Goal: Task Accomplishment & Management: Manage account settings

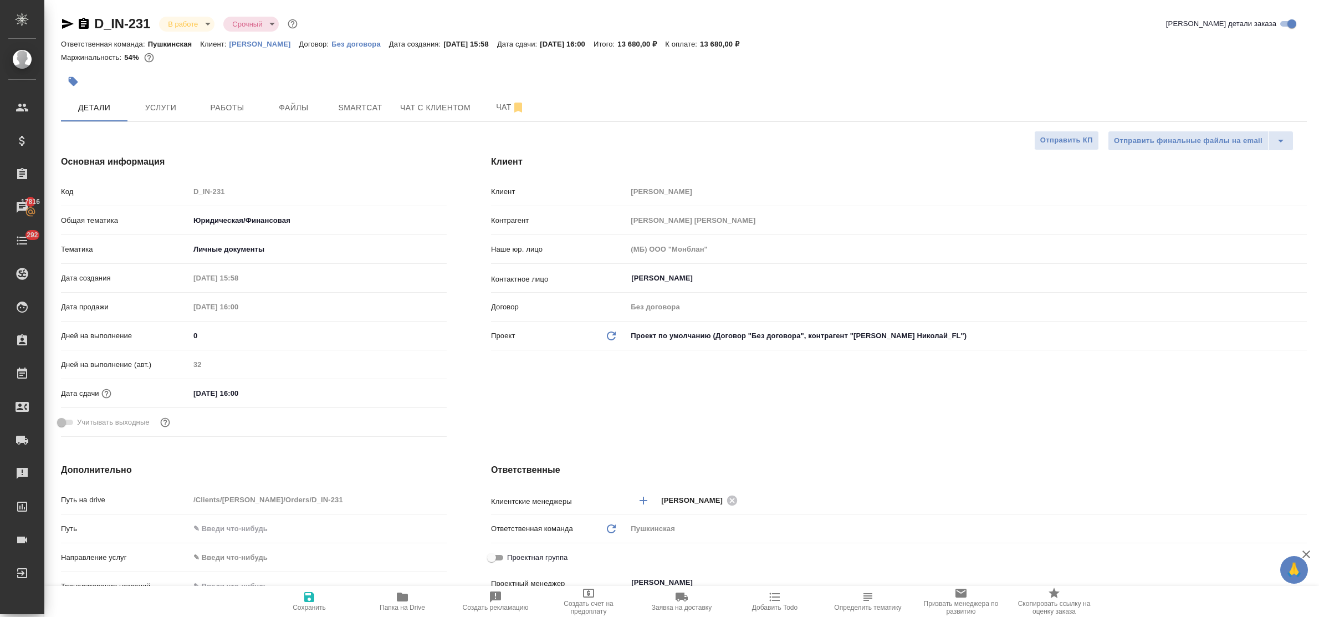
select select "RU"
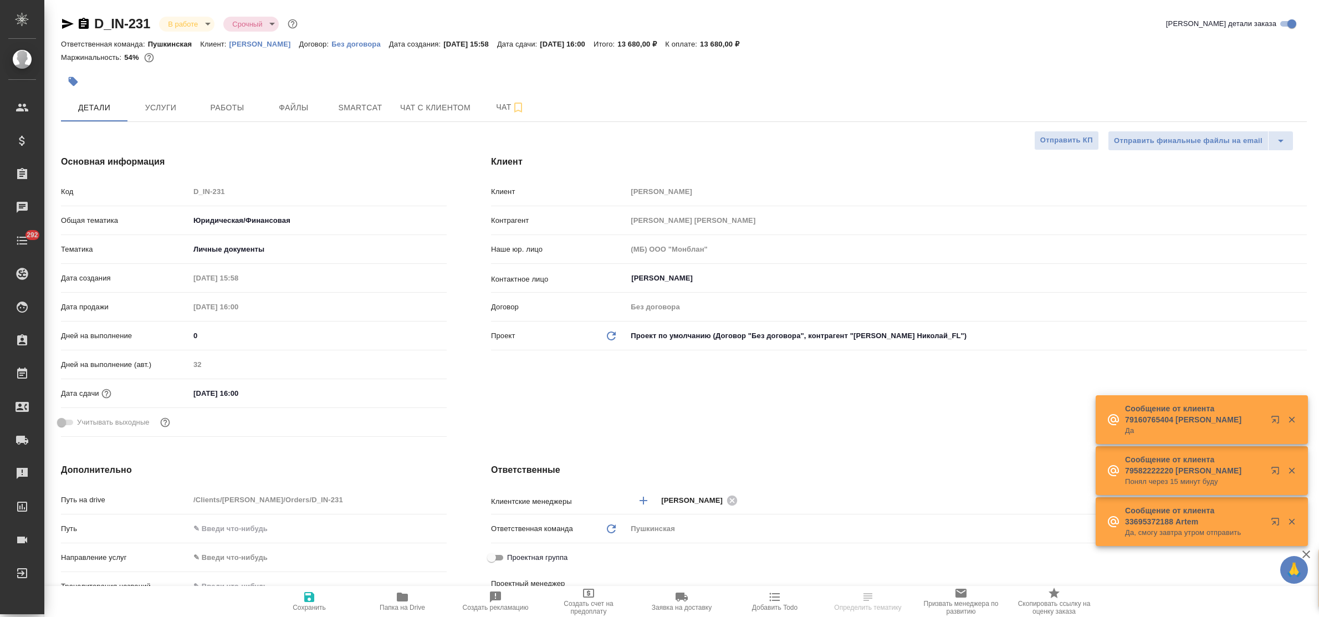
select select "RU"
type textarea "x"
type input "Булахова Елена"
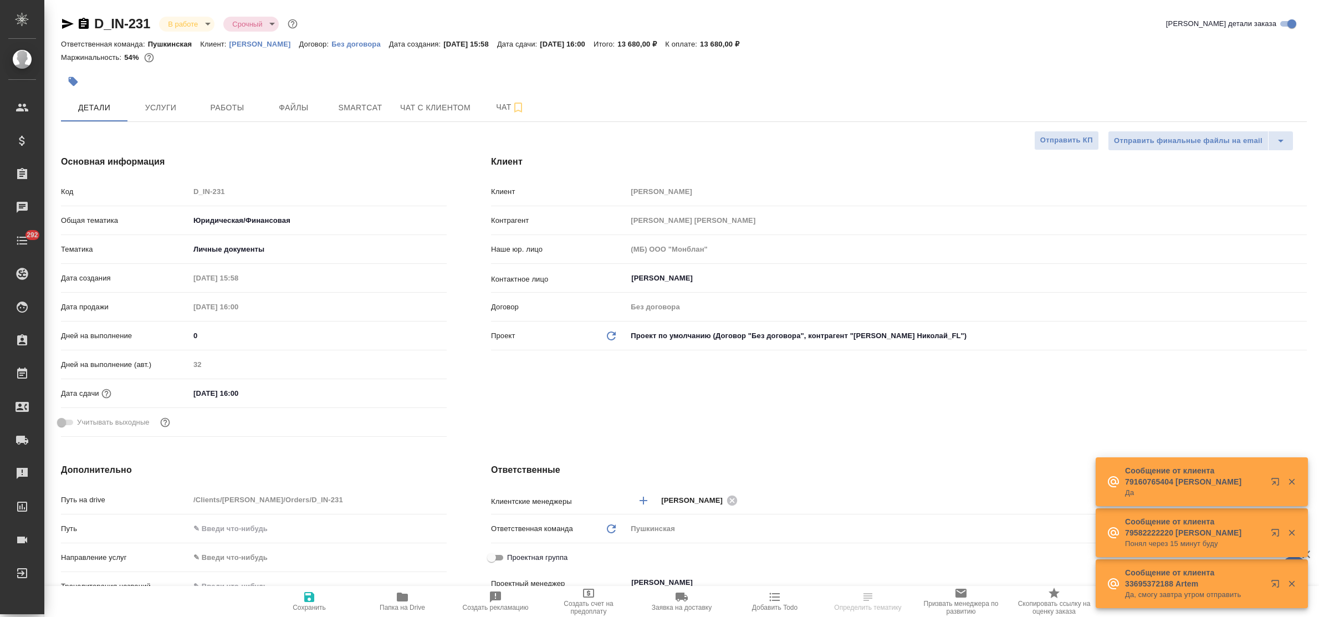
type textarea "x"
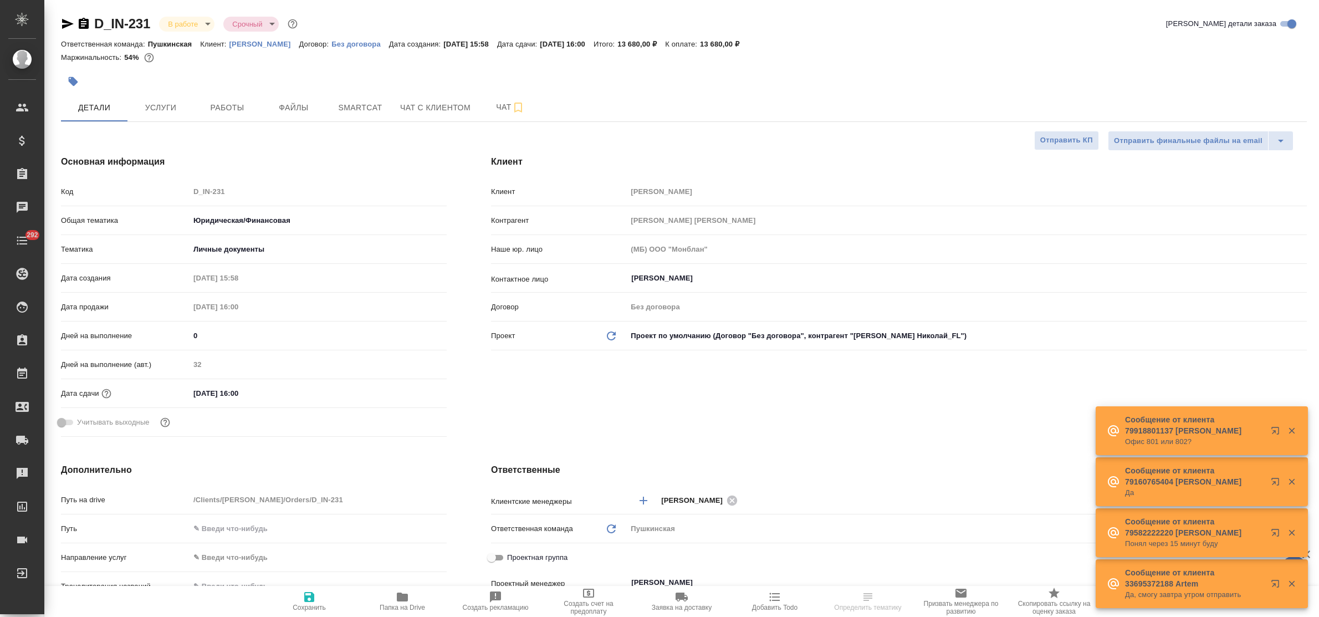
type textarea "x"
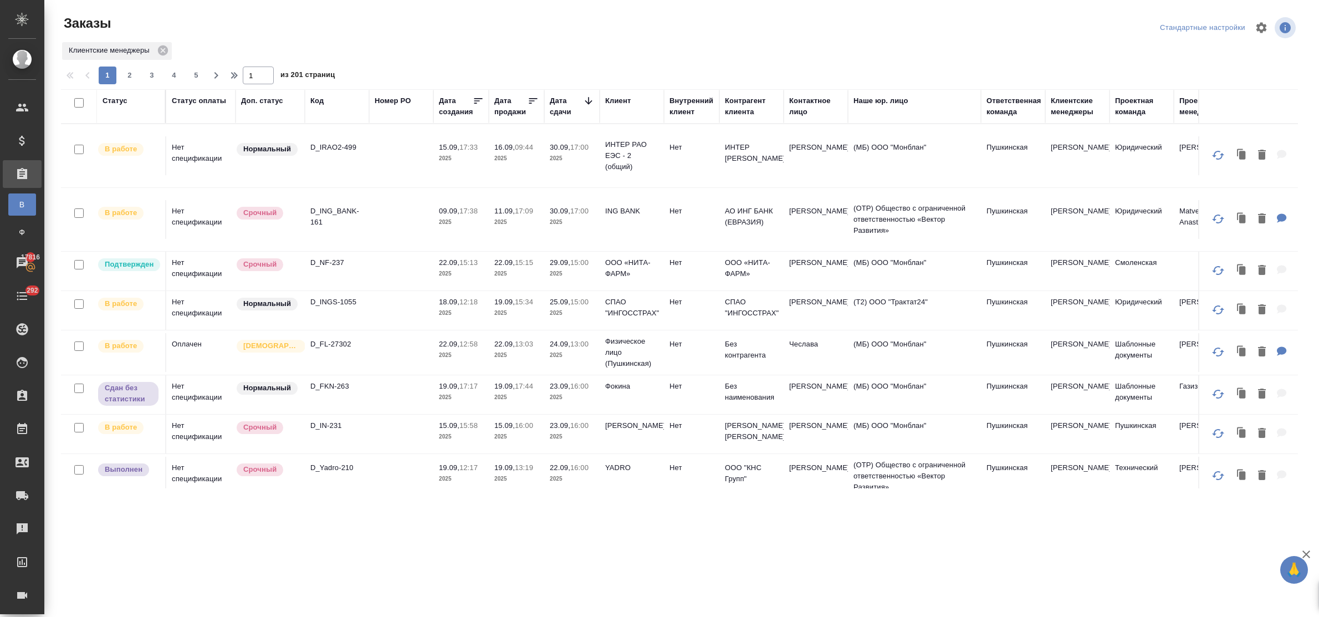
click at [334, 381] on p "D_FKN-263" at bounding box center [336, 386] width 53 height 11
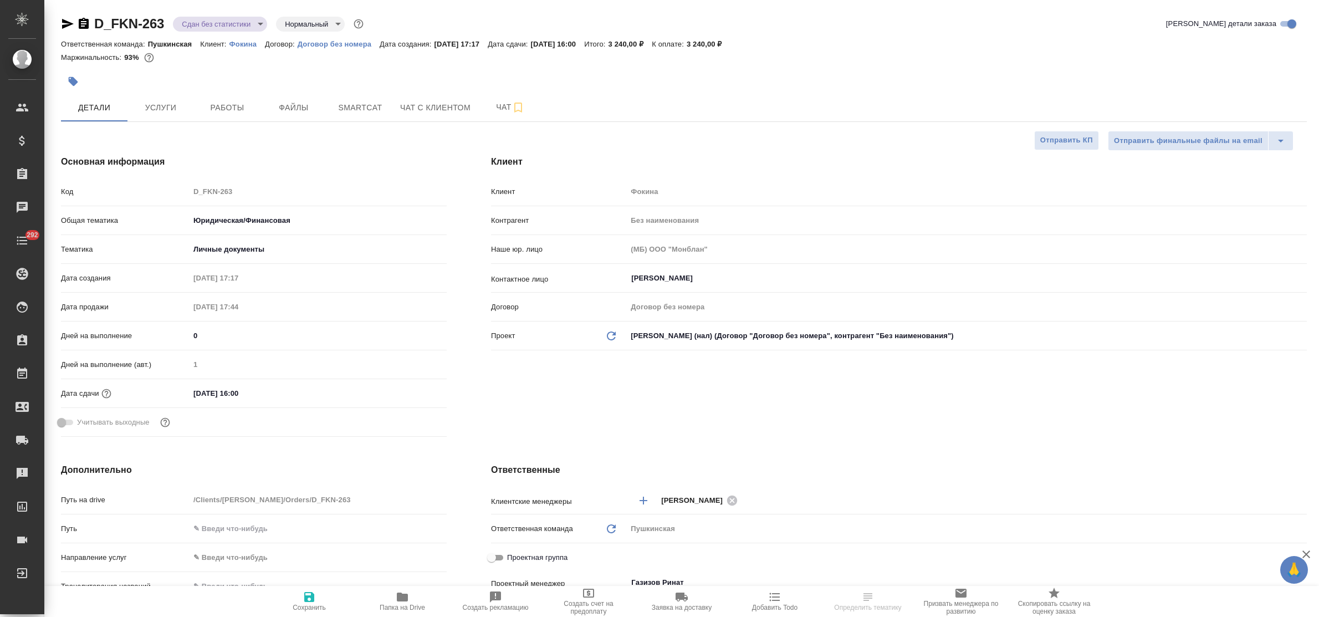
select select "RU"
type textarea "x"
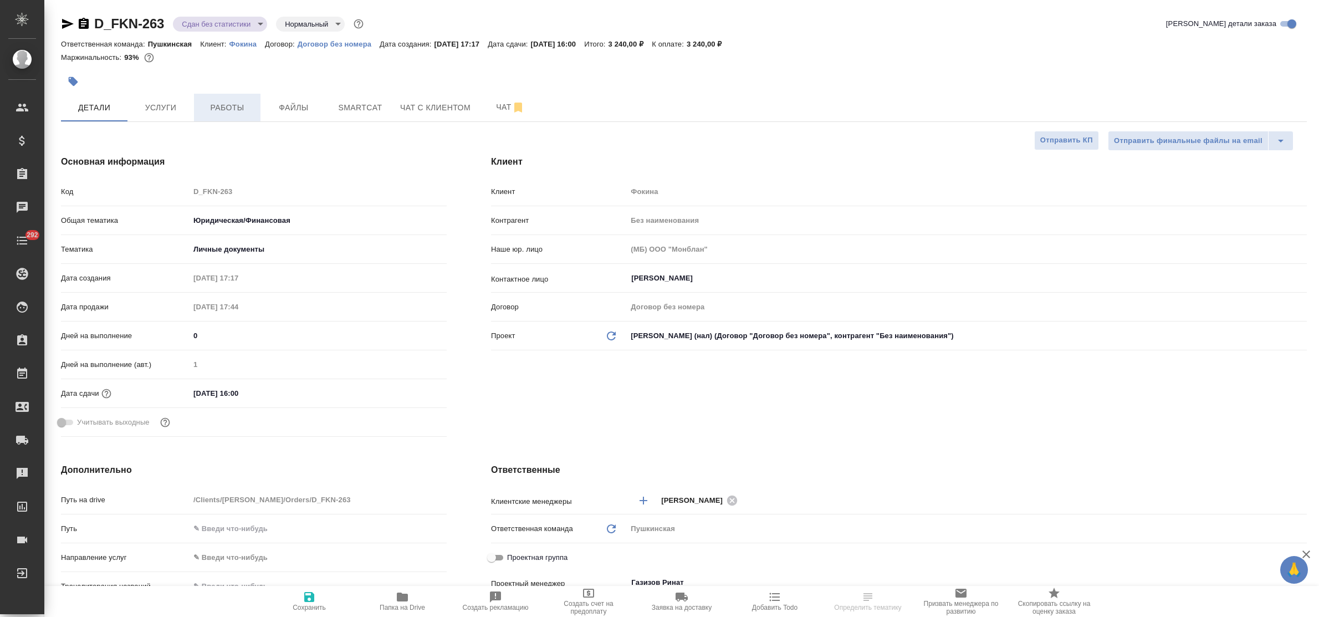
type textarea "x"
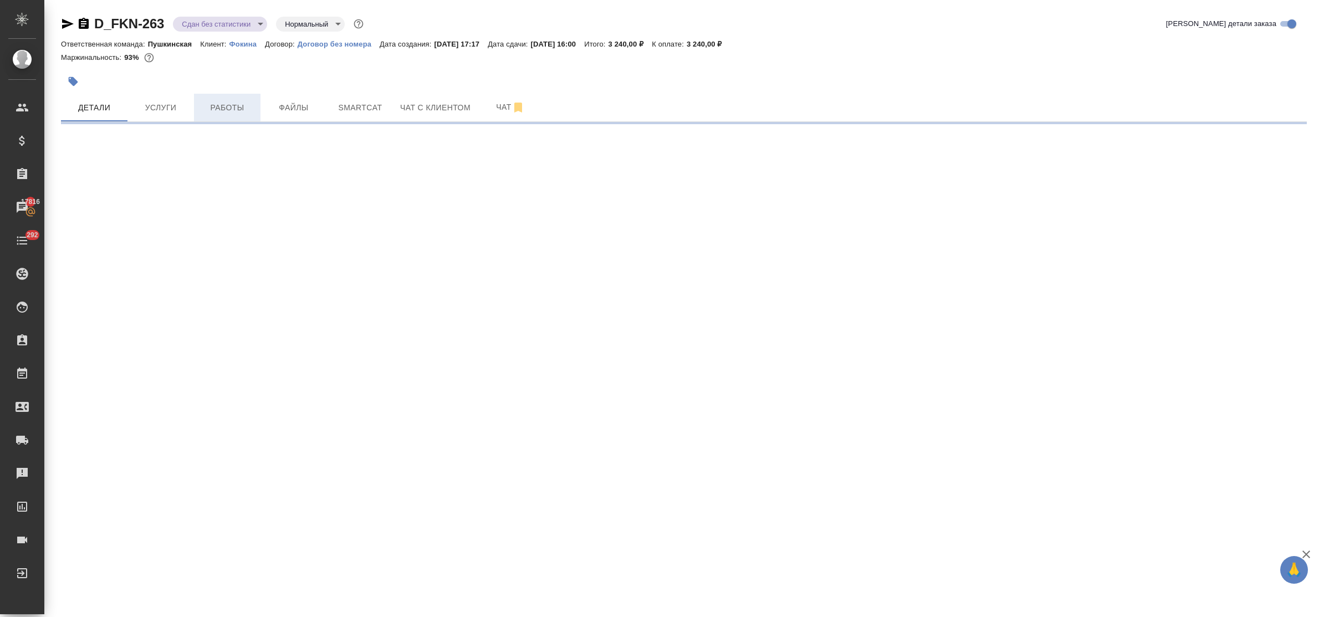
select select "RU"
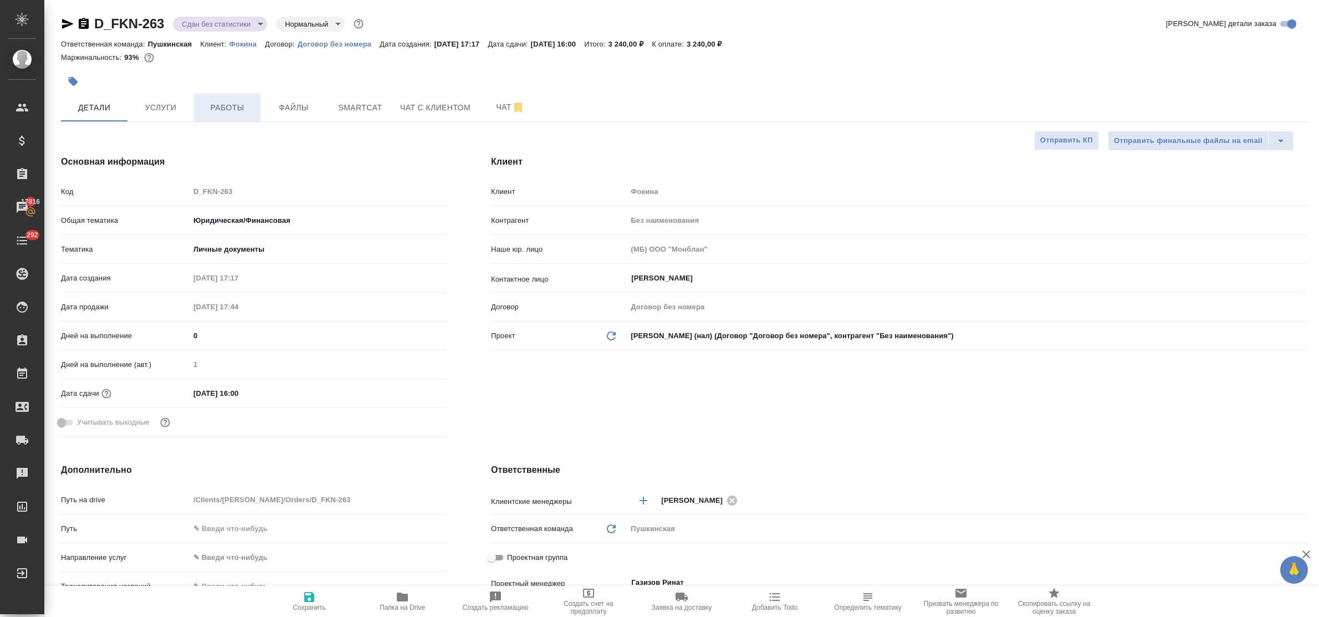
type textarea "x"
click at [226, 112] on span "Работы" at bounding box center [227, 108] width 53 height 14
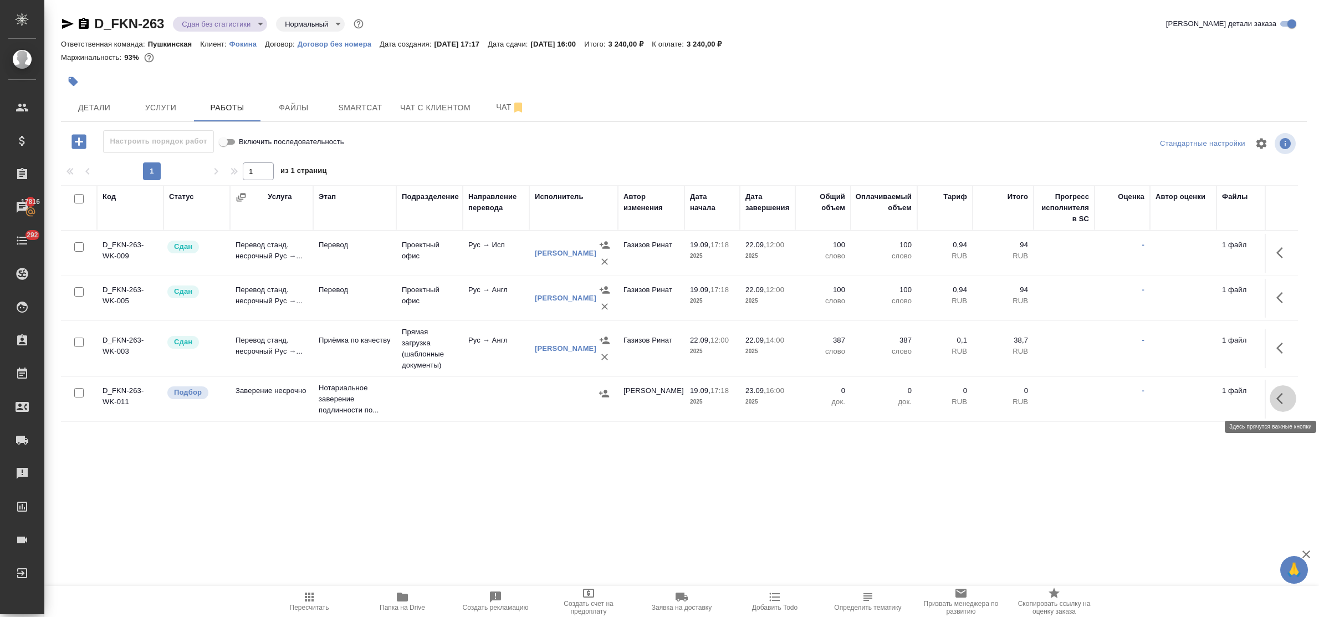
click at [1284, 402] on icon "button" at bounding box center [1282, 398] width 13 height 13
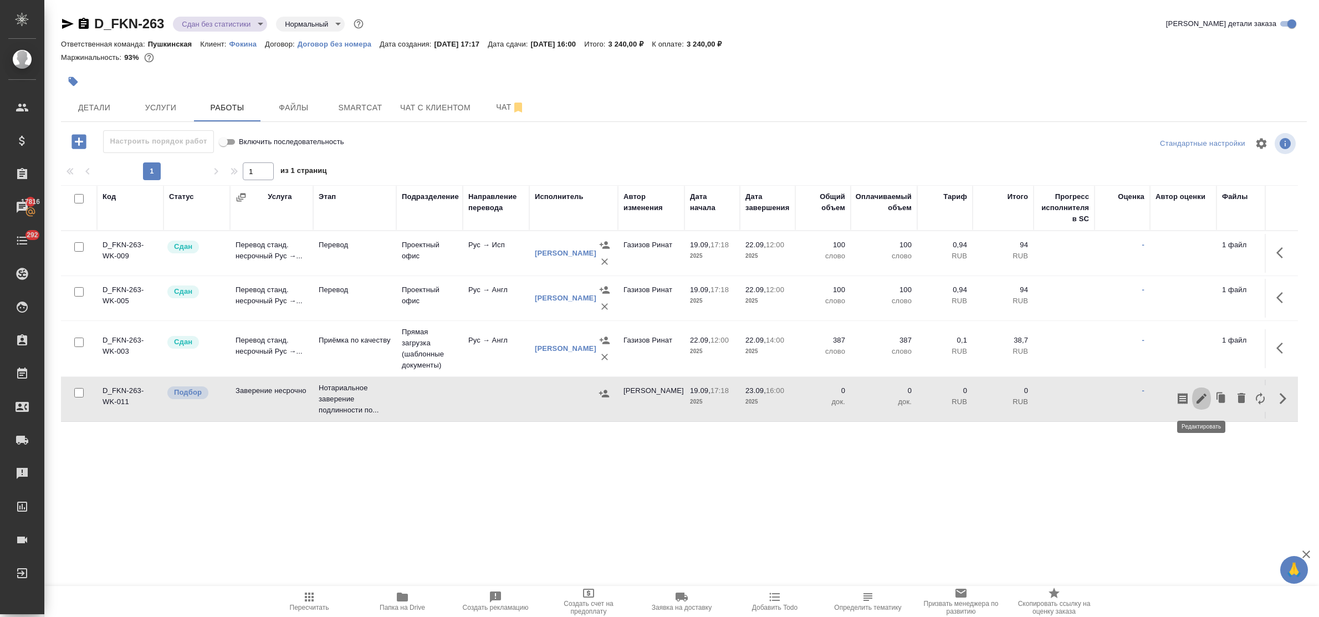
click at [1200, 397] on icon "button" at bounding box center [1201, 398] width 13 height 13
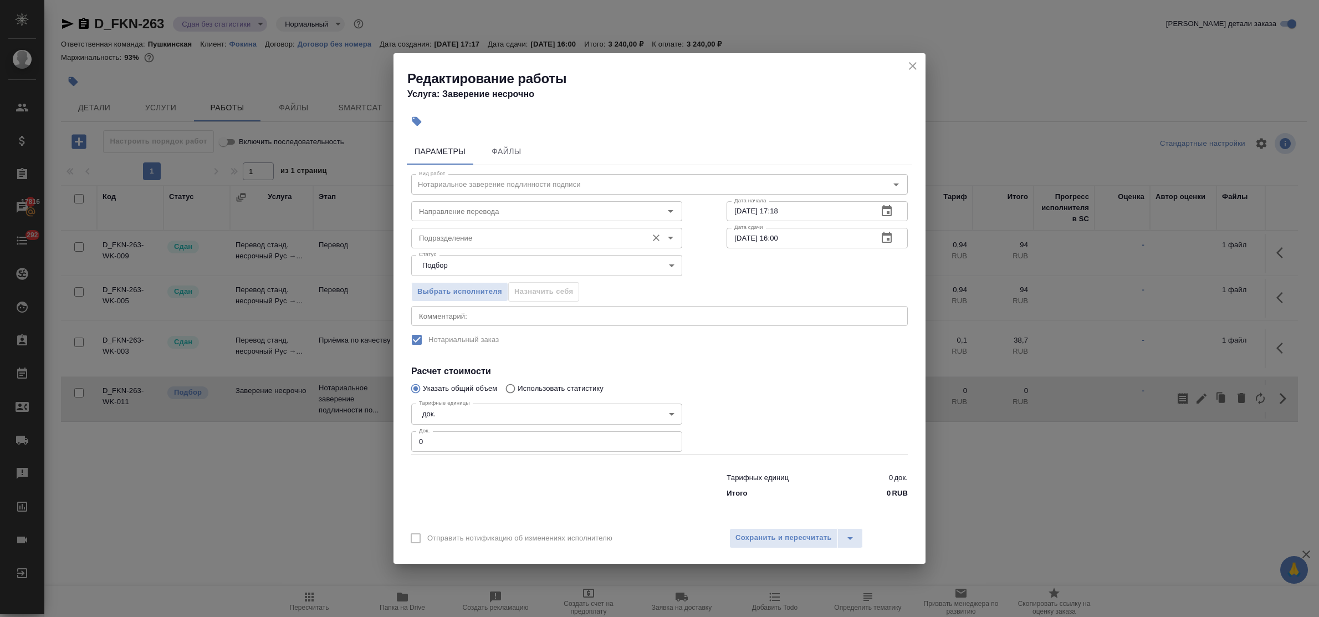
click at [511, 236] on input "Подразделение" at bounding box center [527, 237] width 227 height 13
click at [514, 264] on li "Пушкинская" at bounding box center [546, 263] width 271 height 20
type input "Пушкинская"
drag, startPoint x: 427, startPoint y: 447, endPoint x: 390, endPoint y: 438, distance: 38.7
click at [391, 438] on div "Редактирование работы Услуга: Заверение несрочно Параметры Файлы Вид работ Нота…" at bounding box center [659, 308] width 1319 height 617
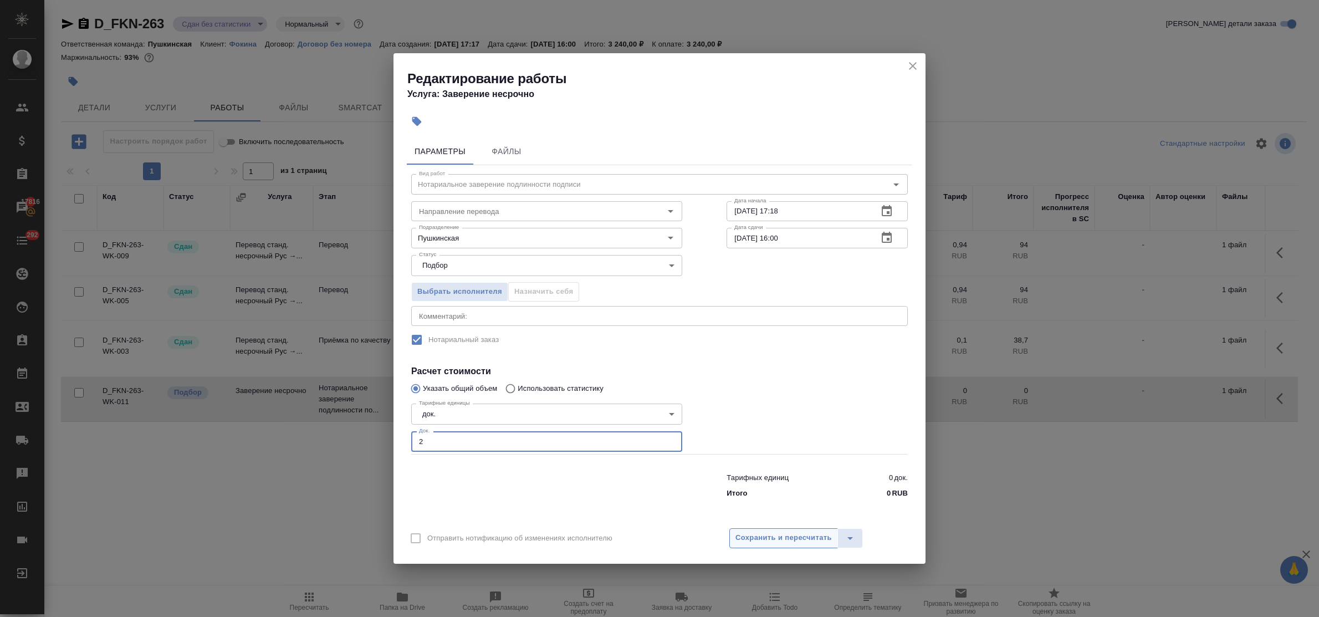
type input "2"
click at [785, 536] on span "Сохранить и пересчитать" at bounding box center [783, 537] width 96 height 13
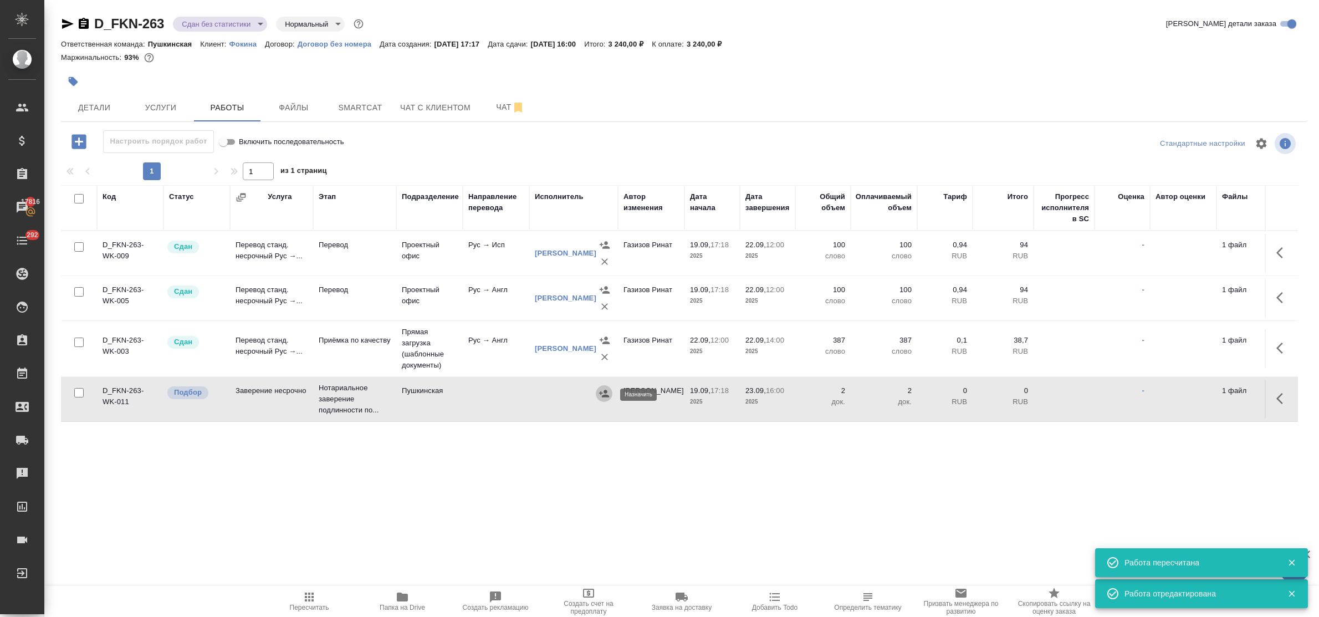
click at [607, 389] on icon "button" at bounding box center [603, 393] width 11 height 11
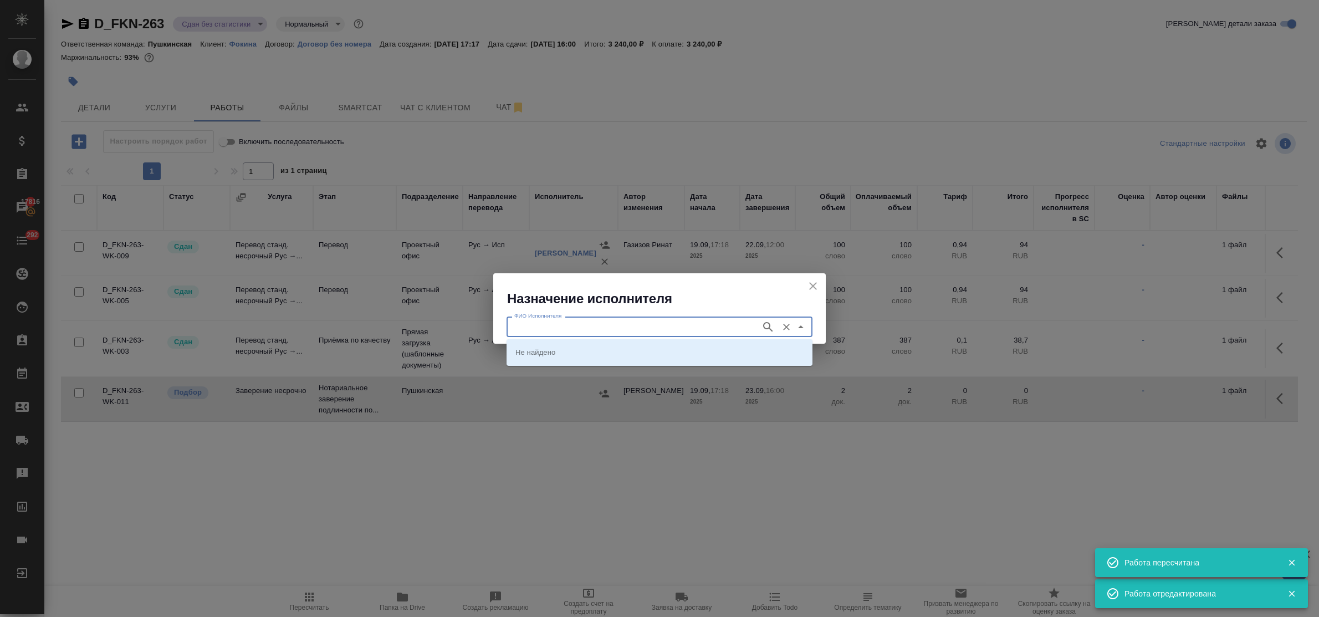
click at [640, 326] on input "ФИО Исполнителя" at bounding box center [632, 326] width 245 height 13
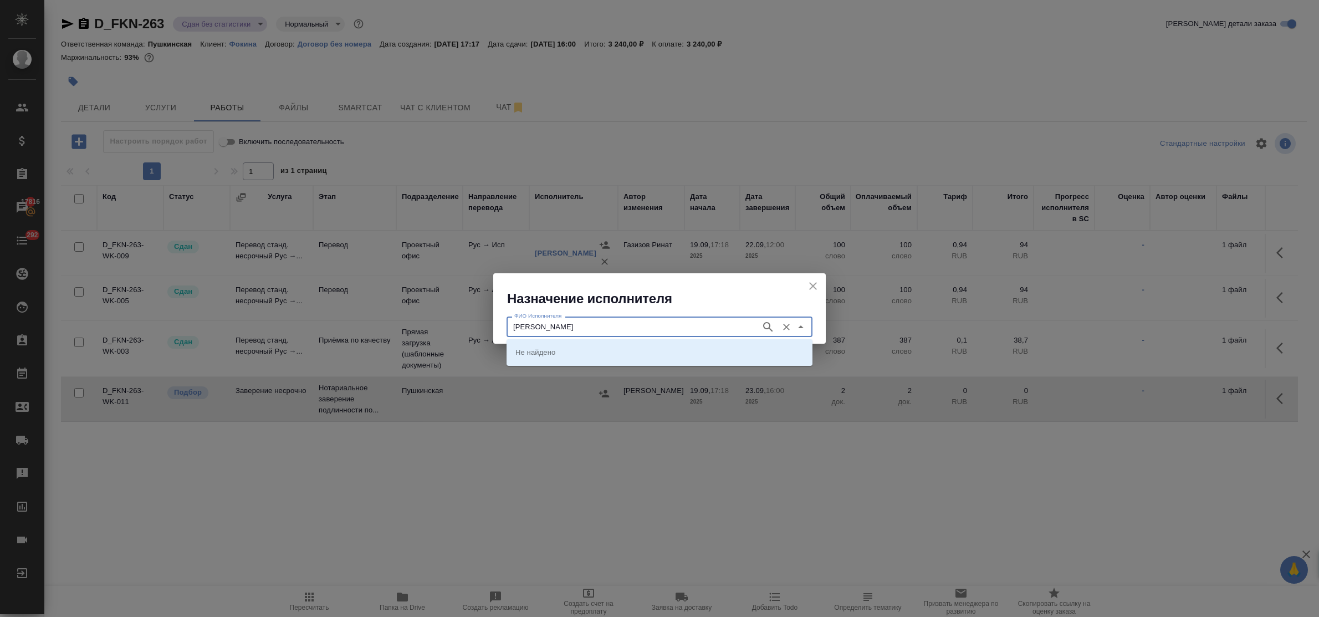
type input "федорченко"
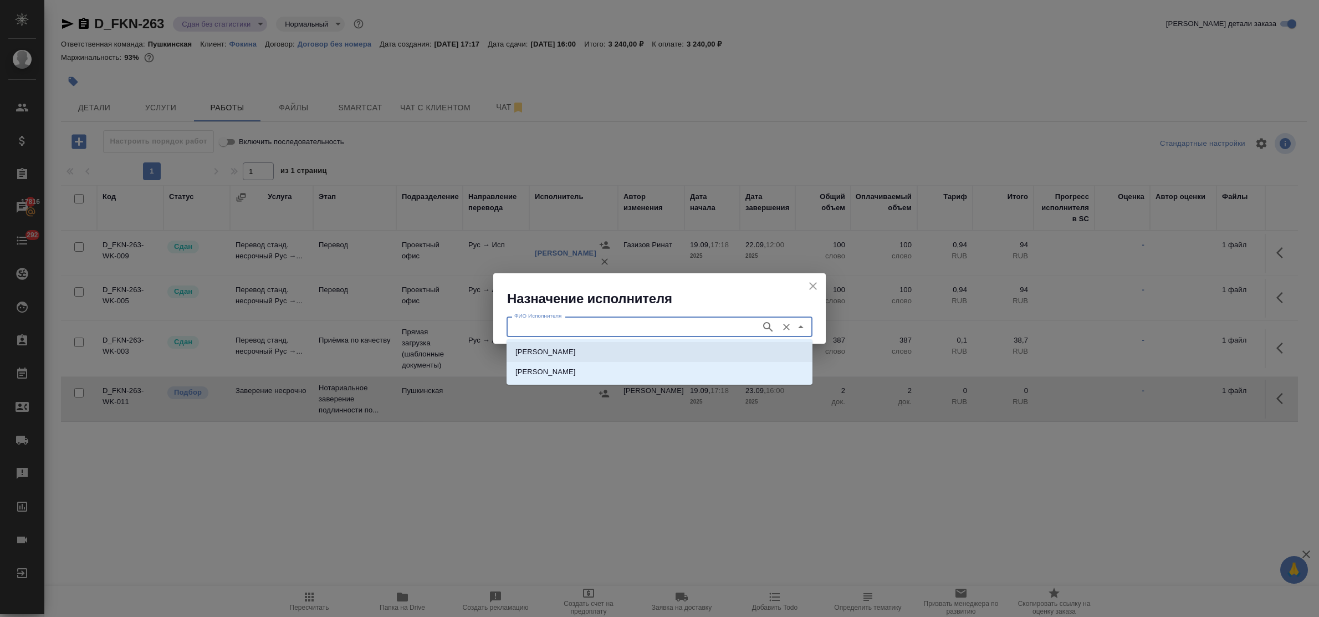
click at [576, 350] on p "НОТАРИУС Федорченко Александр Вячеславович" at bounding box center [545, 351] width 60 height 11
type input "НОТАРИУС Федорченко Александр Вячеславович"
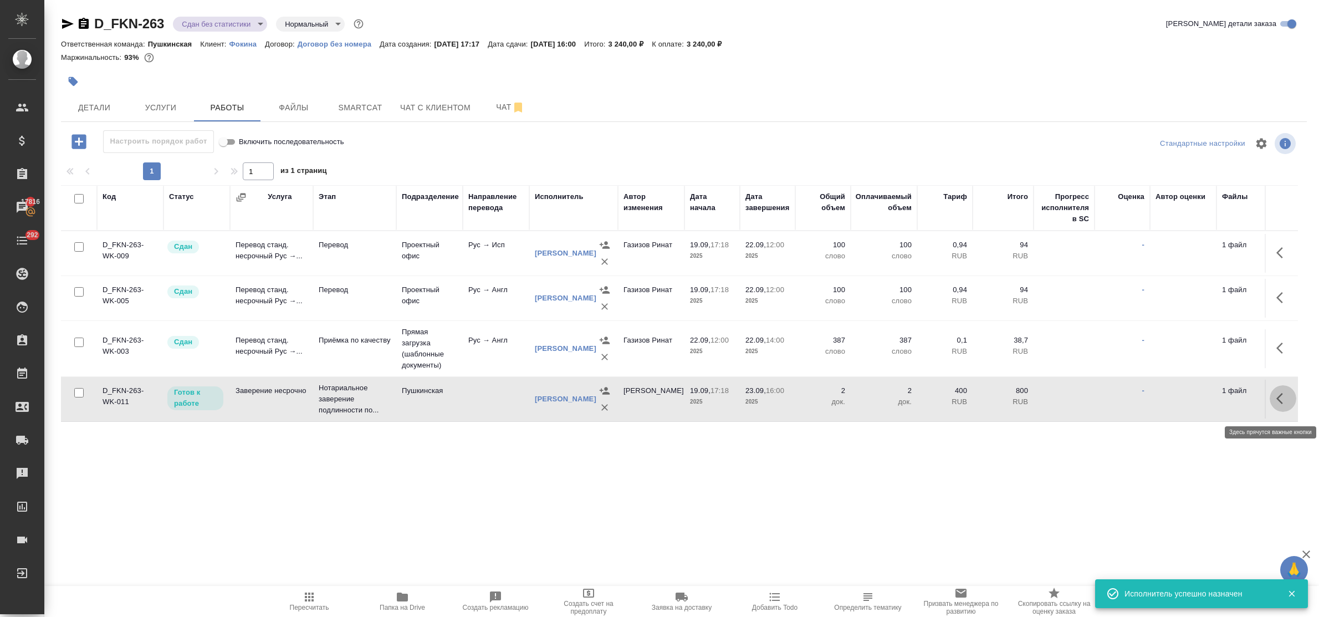
click at [1276, 405] on icon "button" at bounding box center [1282, 398] width 13 height 13
click at [1196, 403] on icon "button" at bounding box center [1201, 398] width 10 height 10
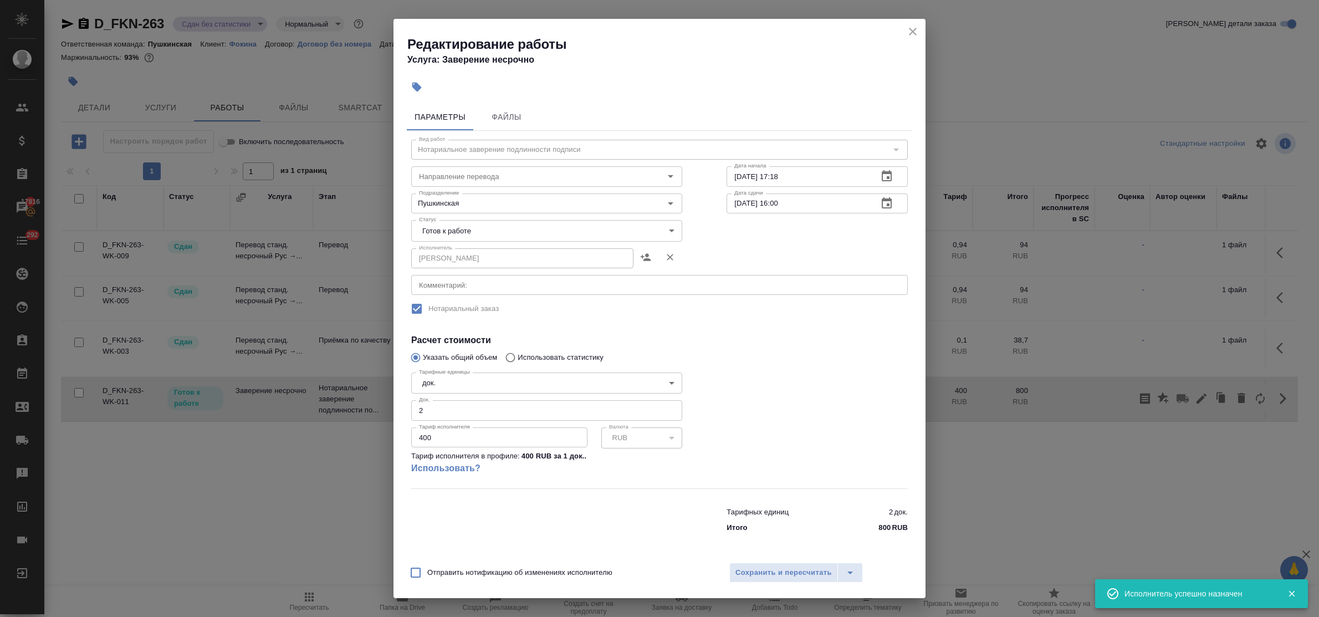
click at [550, 231] on body "🙏 .cls-1 fill:#fff; AWATERA Bulakhova Elena Клиенты Спецификации Заказы 17816 Ч…" at bounding box center [659, 308] width 1319 height 617
click at [456, 289] on li "Сдан" at bounding box center [546, 287] width 271 height 19
type input "closed"
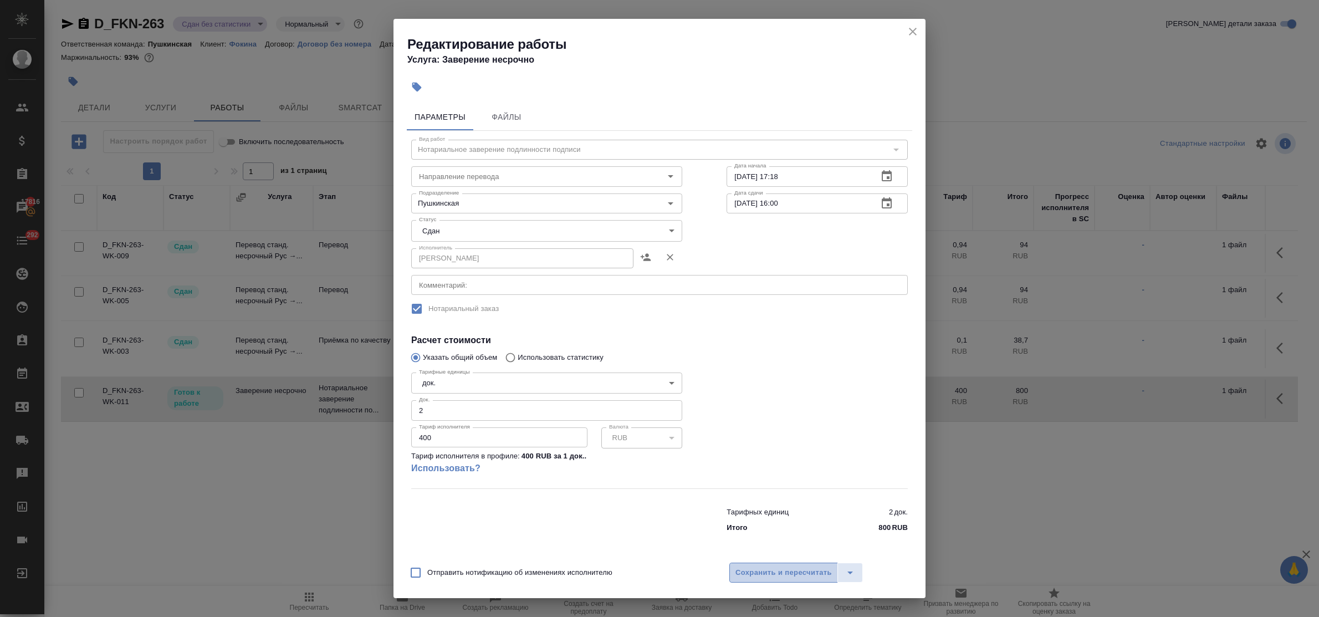
click at [787, 575] on span "Сохранить и пересчитать" at bounding box center [783, 572] width 96 height 13
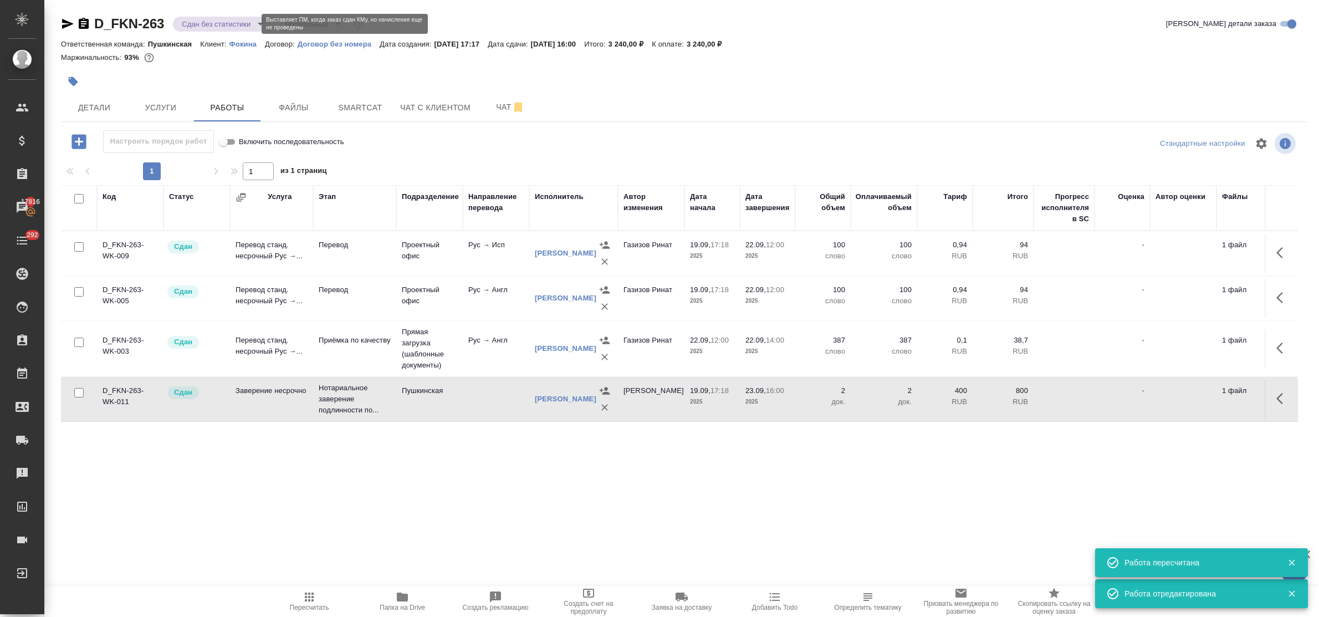
click at [214, 23] on body "🙏 .cls-1 fill:#fff; AWATERA Bulakhova Elena Клиенты Спецификации Заказы 17816 Ч…" at bounding box center [659, 308] width 1319 height 617
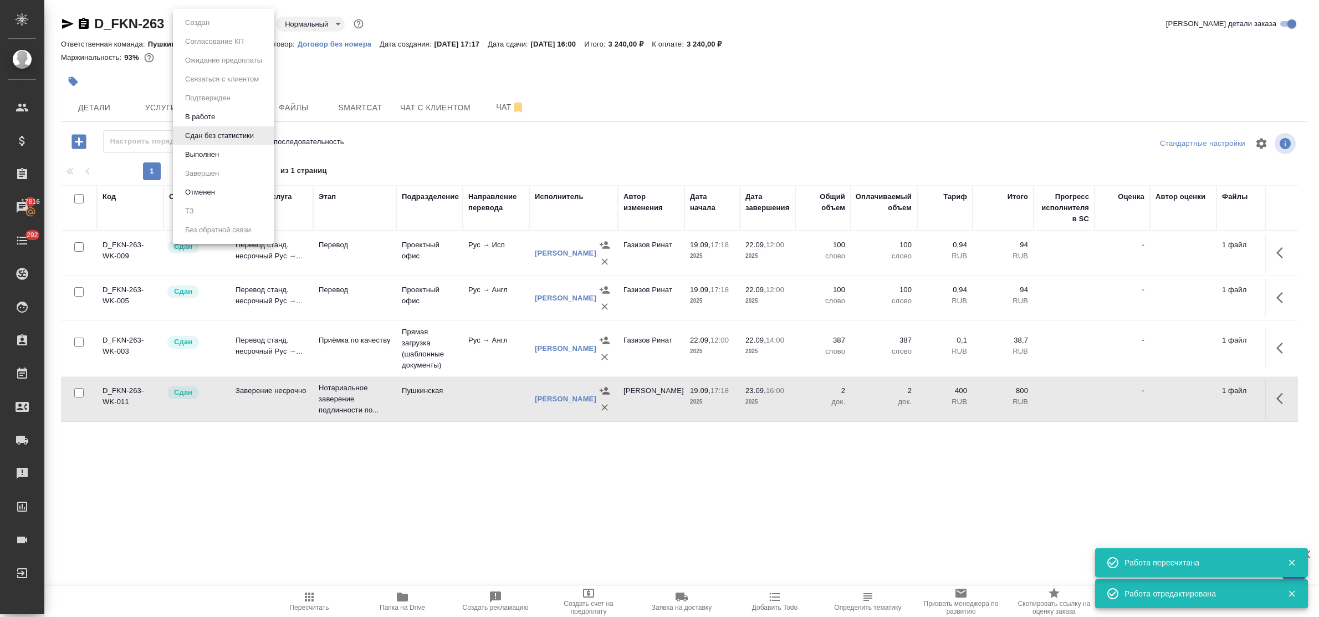
click at [582, 89] on div at bounding box center [659, 308] width 1319 height 617
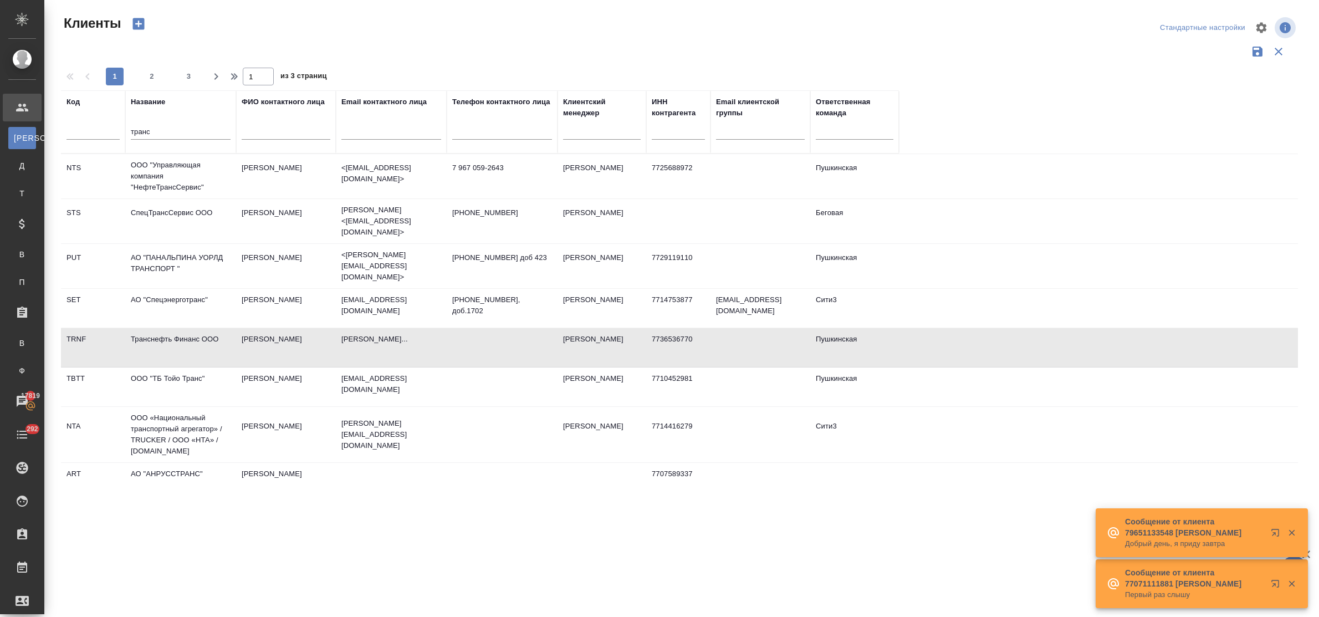
select select "RU"
drag, startPoint x: 165, startPoint y: 129, endPoint x: 94, endPoint y: 134, distance: 70.6
click at [94, 134] on tr "Код Название транс ФИО контактного лица Email контактного лица Телефон контактн…" at bounding box center [480, 121] width 838 height 63
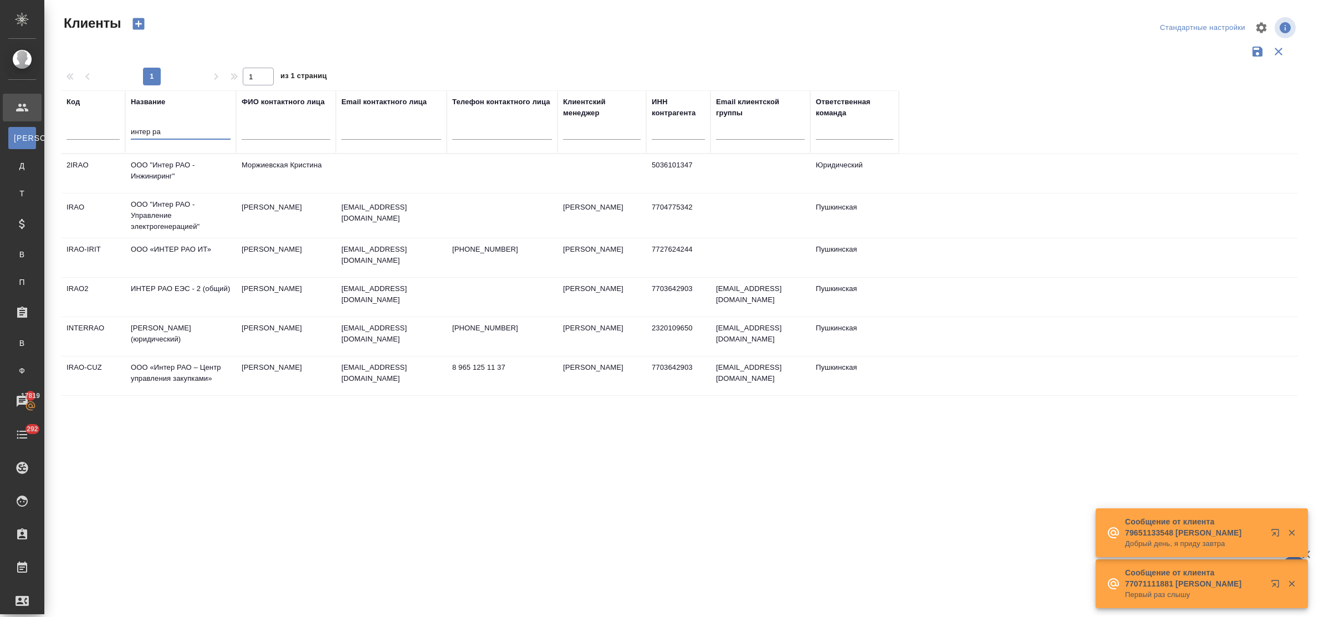
type input "интер ра"
click at [182, 294] on td "ИНТЕР РАО ЕЭС - 2 (общий)" at bounding box center [180, 297] width 111 height 39
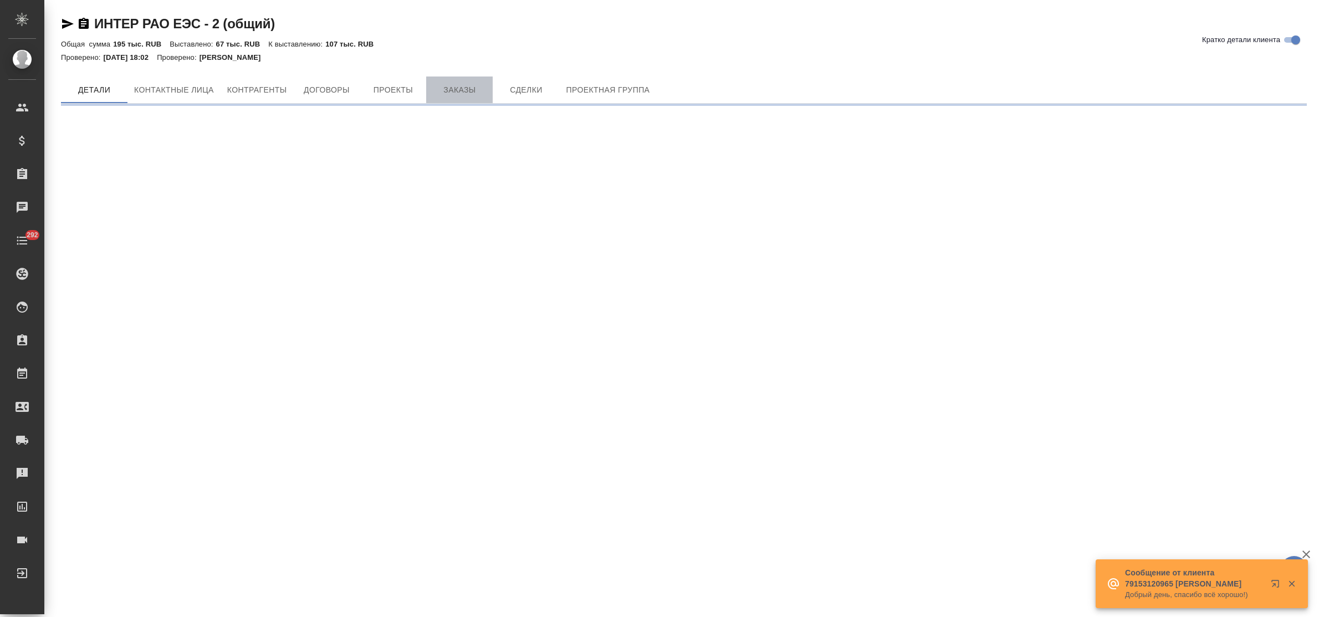
click at [469, 89] on span "Заказы" at bounding box center [459, 90] width 53 height 14
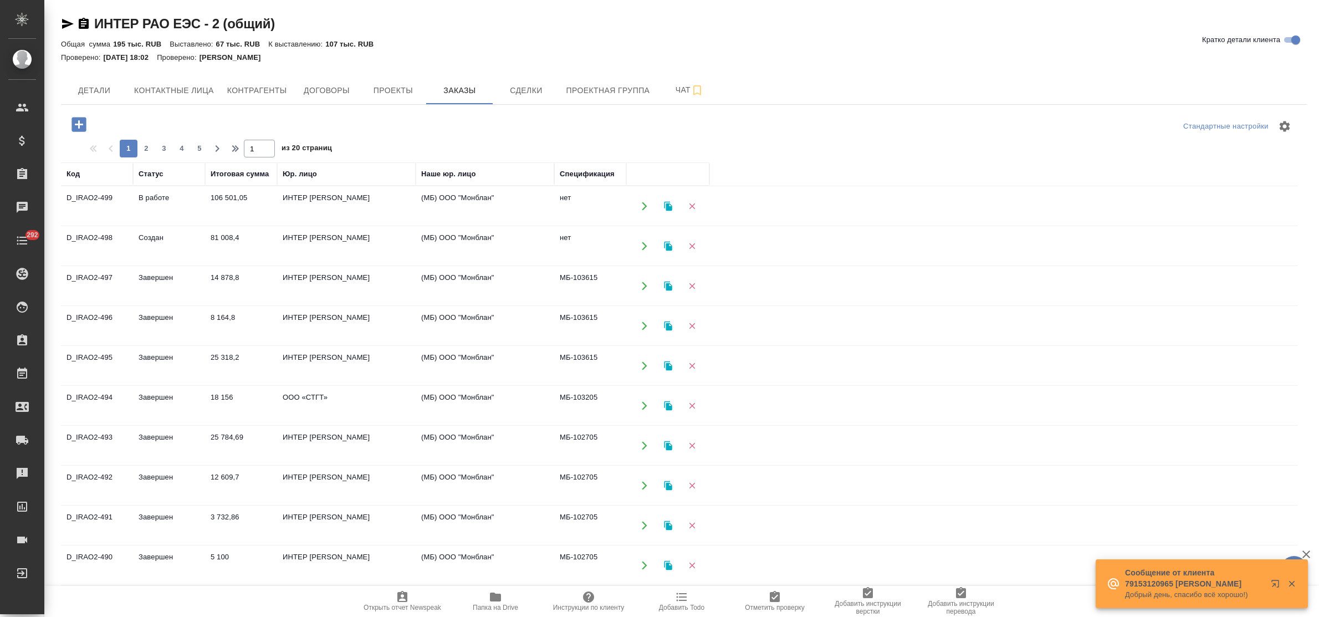
click at [247, 237] on td "81 008,4" at bounding box center [241, 246] width 72 height 39
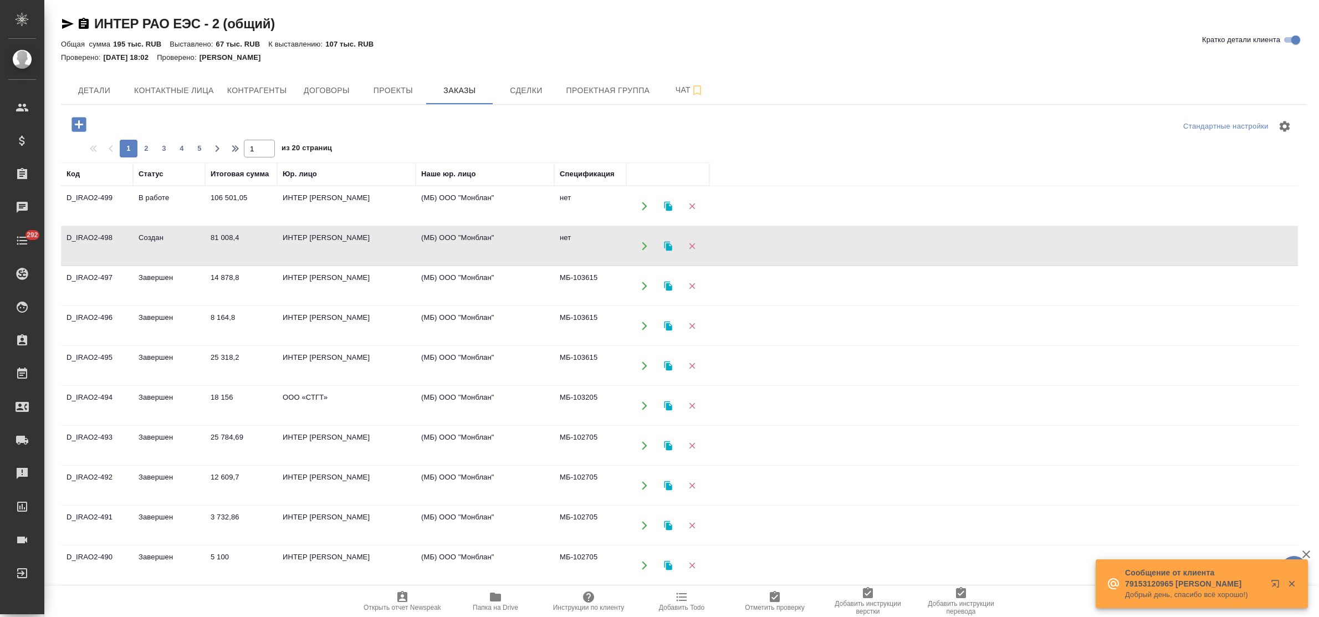
click at [247, 237] on td "81 008,4" at bounding box center [241, 246] width 72 height 39
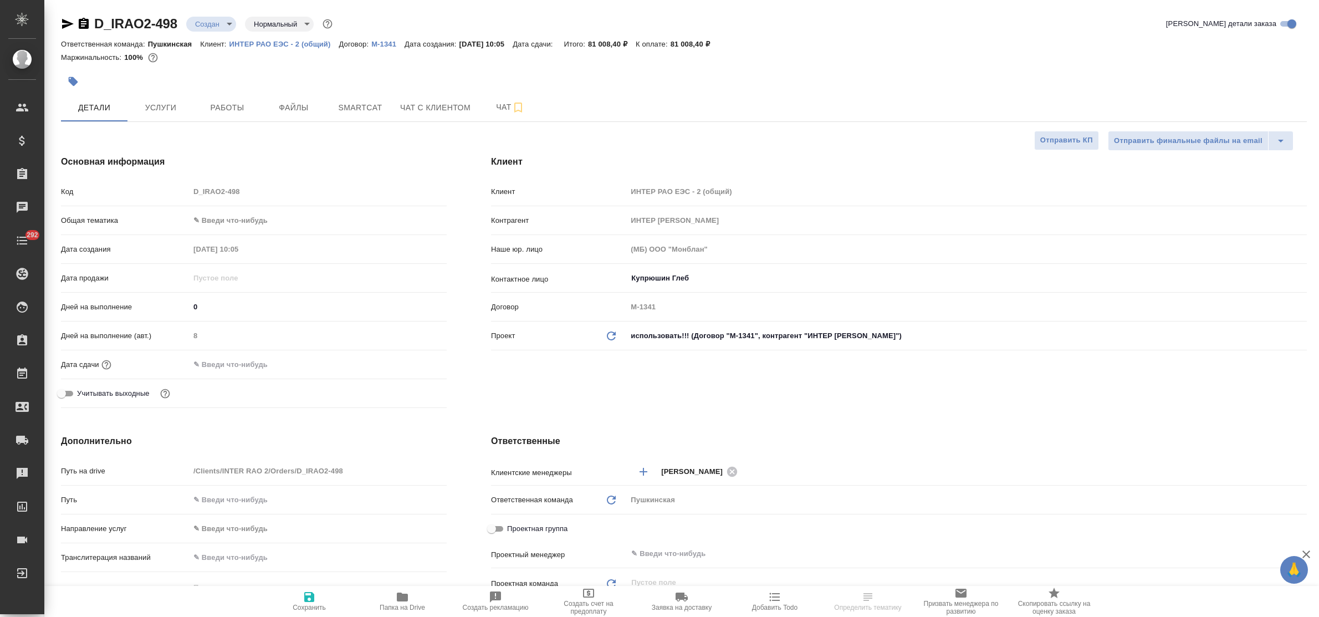
select select "RU"
click at [202, 23] on body "🙏 .cls-1 fill:#fff; AWATERA Bulakhova [PERSON_NAME] Спецификации Заказы Чаты 29…" at bounding box center [659, 308] width 1319 height 617
type textarea "x"
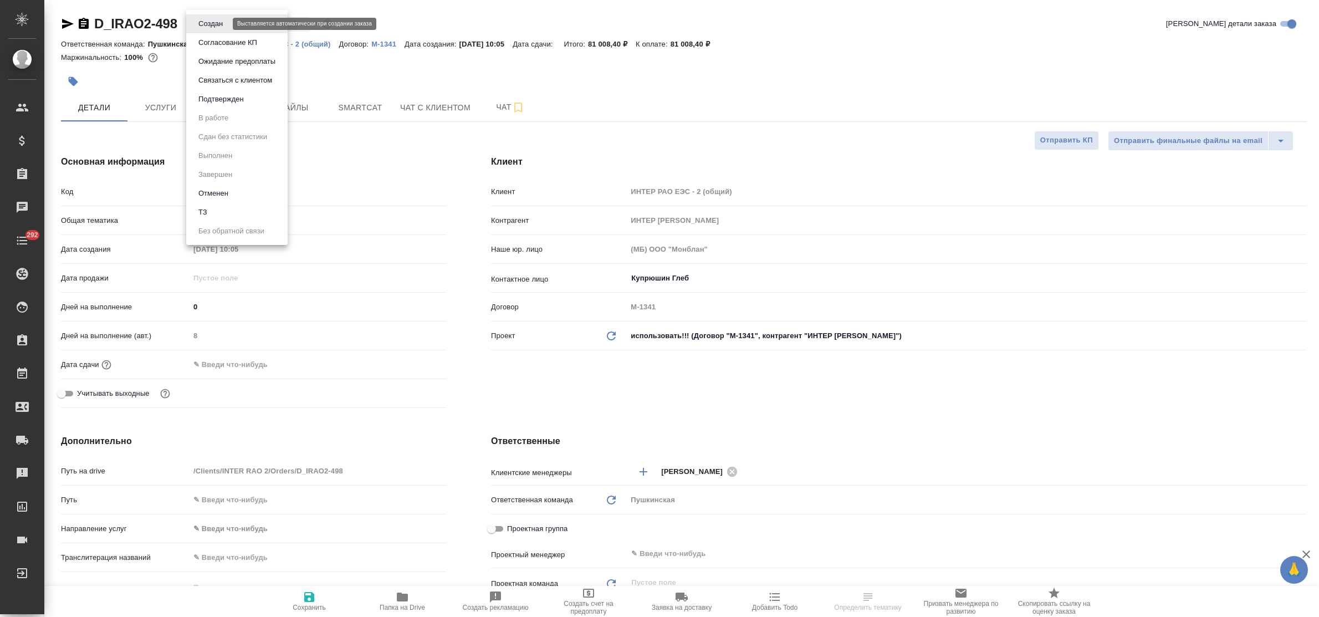
type textarea "x"
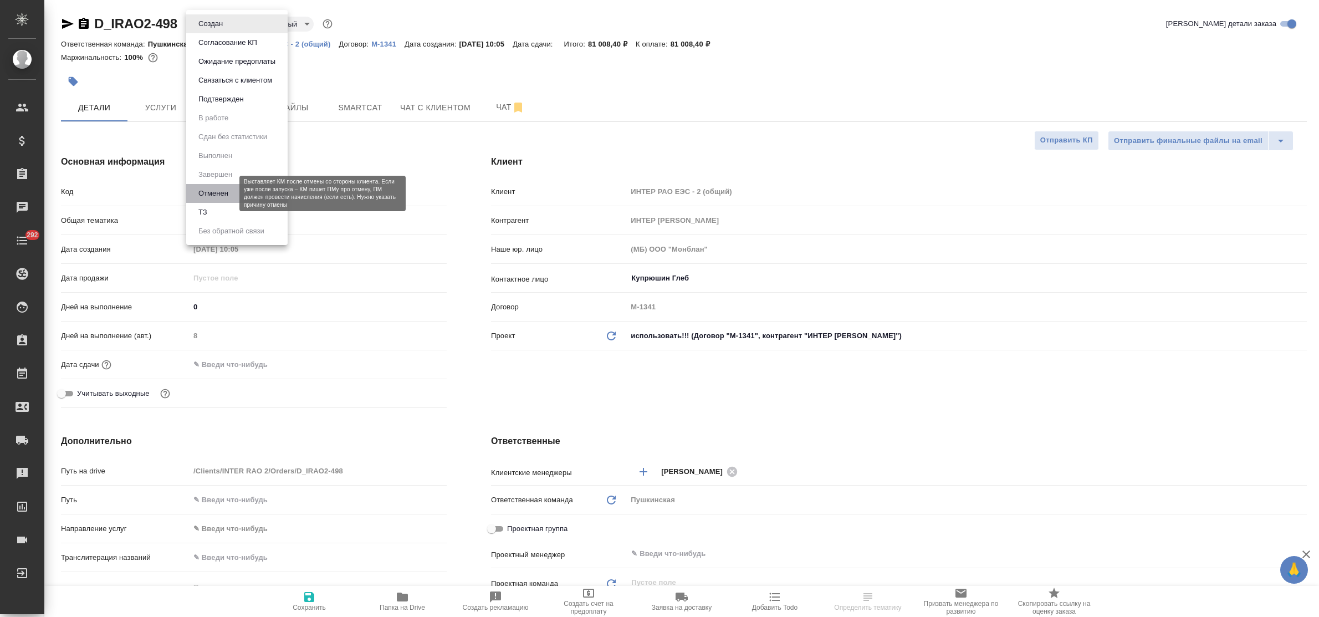
click at [221, 194] on button "Отменен" at bounding box center [213, 193] width 37 height 12
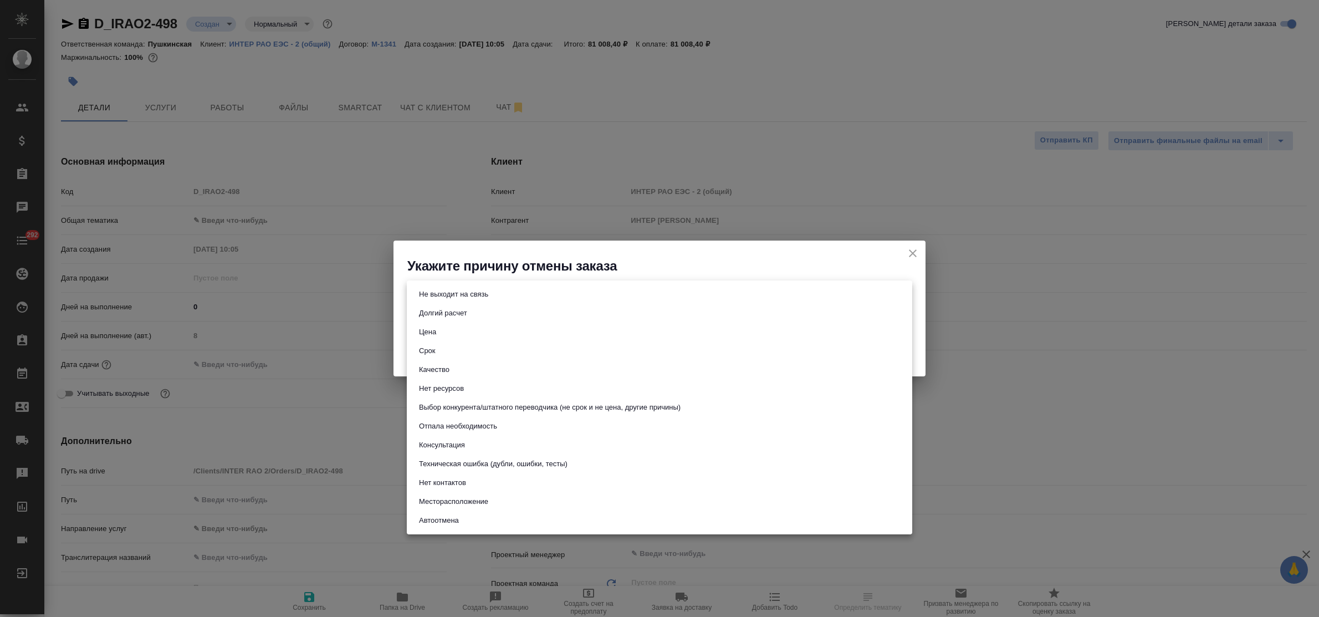
click at [454, 293] on body "🙏 .cls-1 fill:#fff; AWATERA Bulakhova [PERSON_NAME] Спецификации Заказы Чаты 29…" at bounding box center [659, 308] width 1319 height 617
click at [468, 424] on button "Отпала необходимость" at bounding box center [458, 426] width 85 height 12
type input "noNeed"
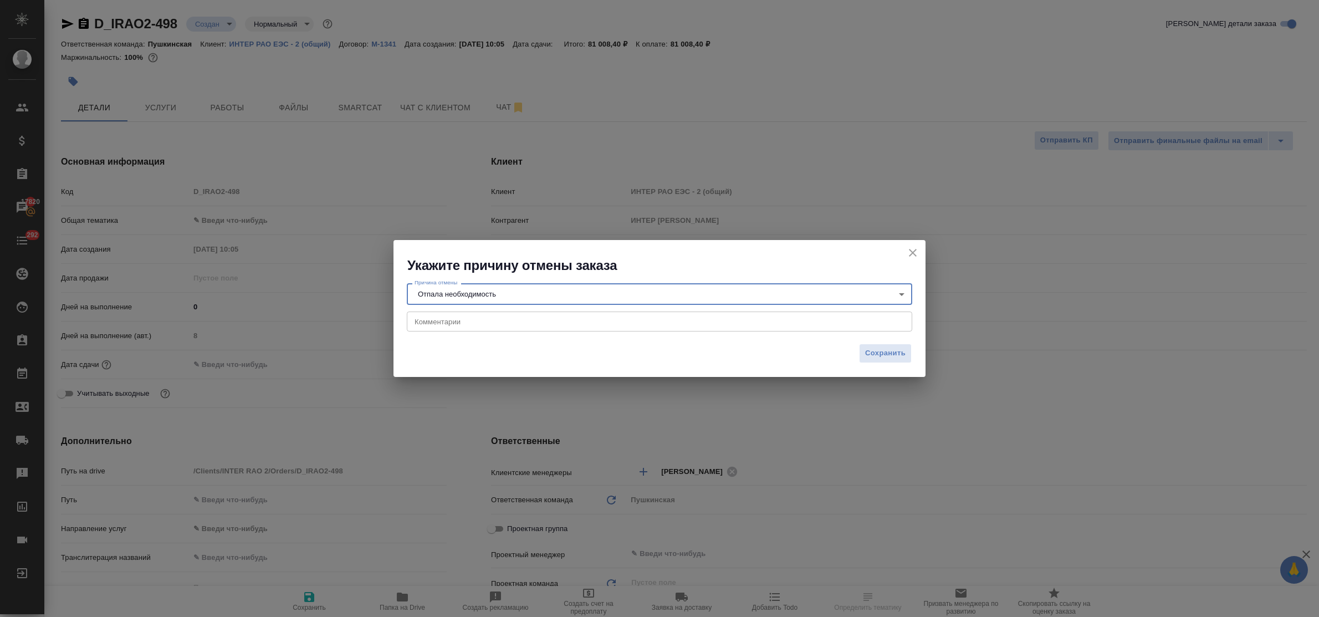
click at [447, 326] on div "x Комментарии" at bounding box center [659, 321] width 505 height 20
select select "RU"
type textarea "x"
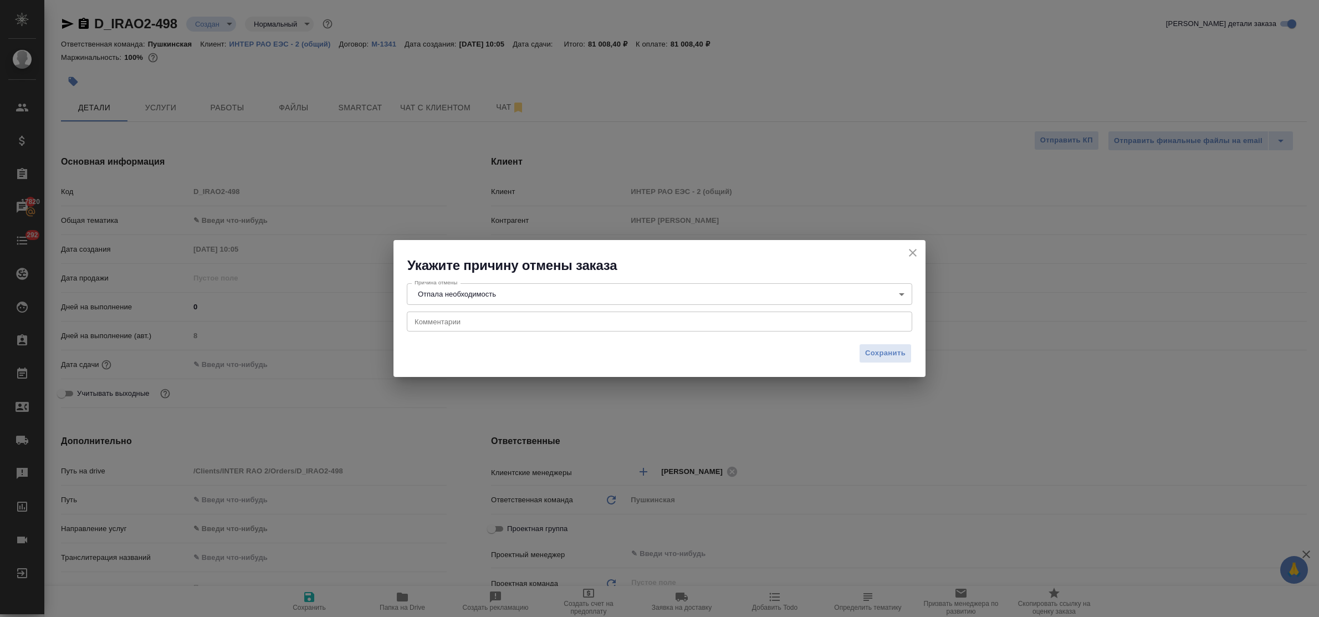
type textarea "x"
paste textarea "Перевод решили пока не делать."
type textarea "Перевод решили пока не делать."
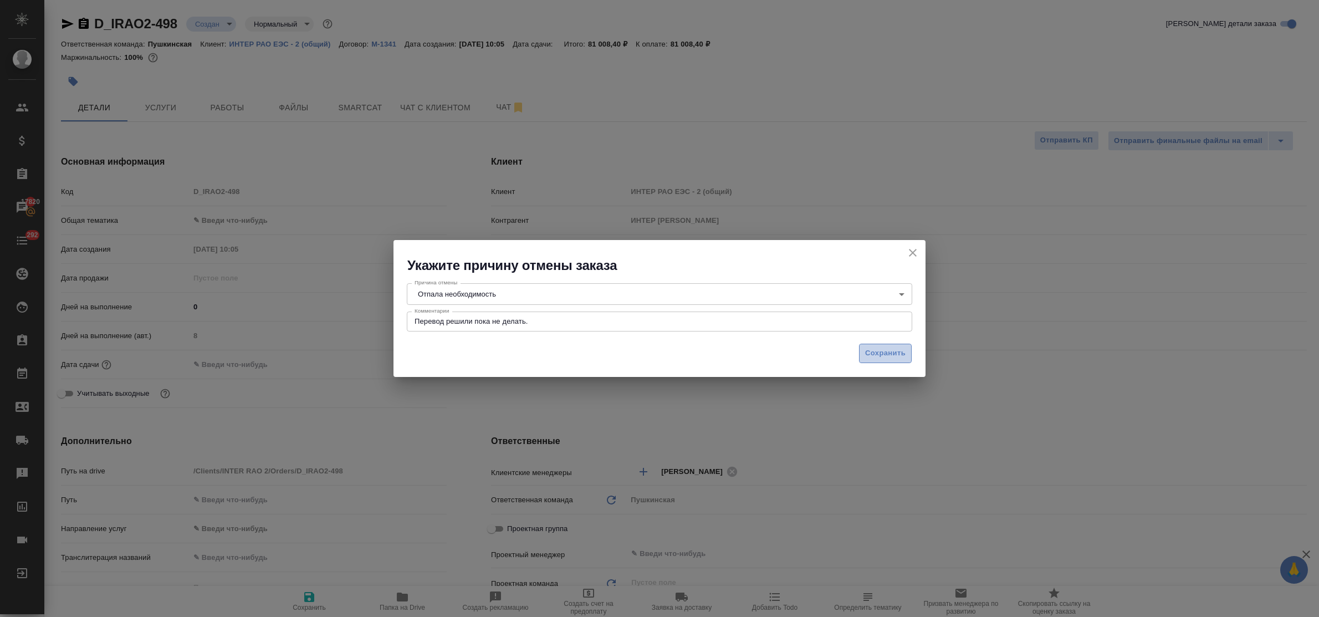
click at [880, 349] on span "Сохранить" at bounding box center [885, 353] width 40 height 13
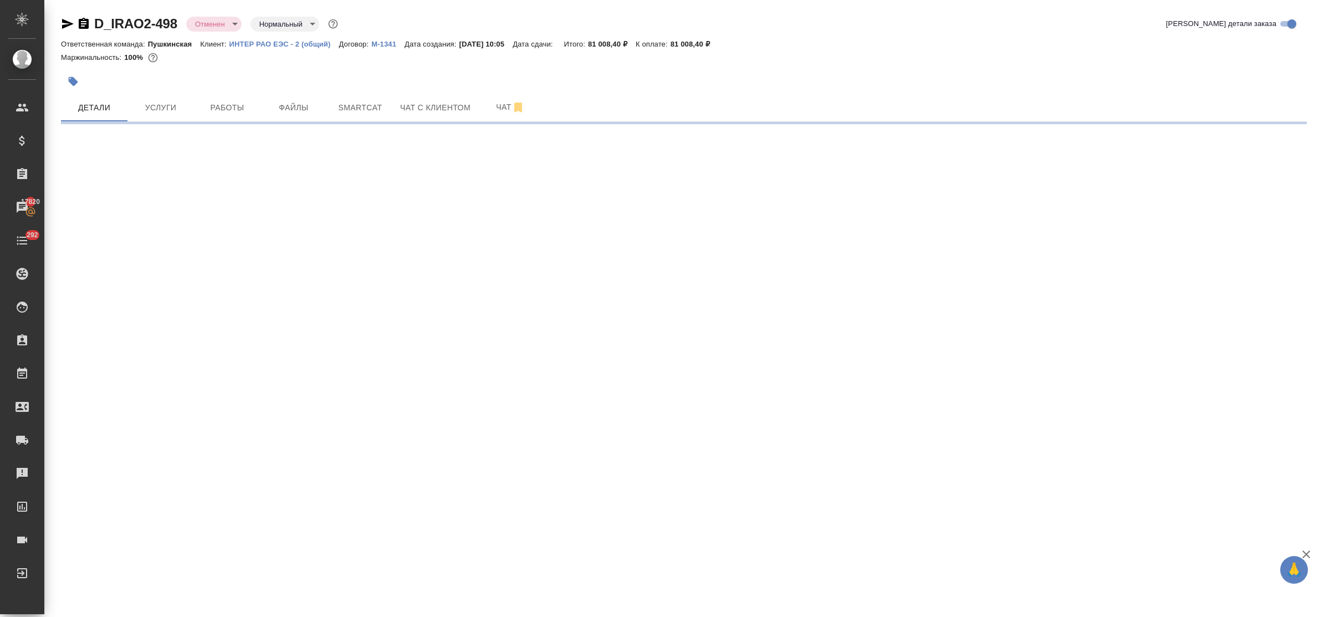
select select "RU"
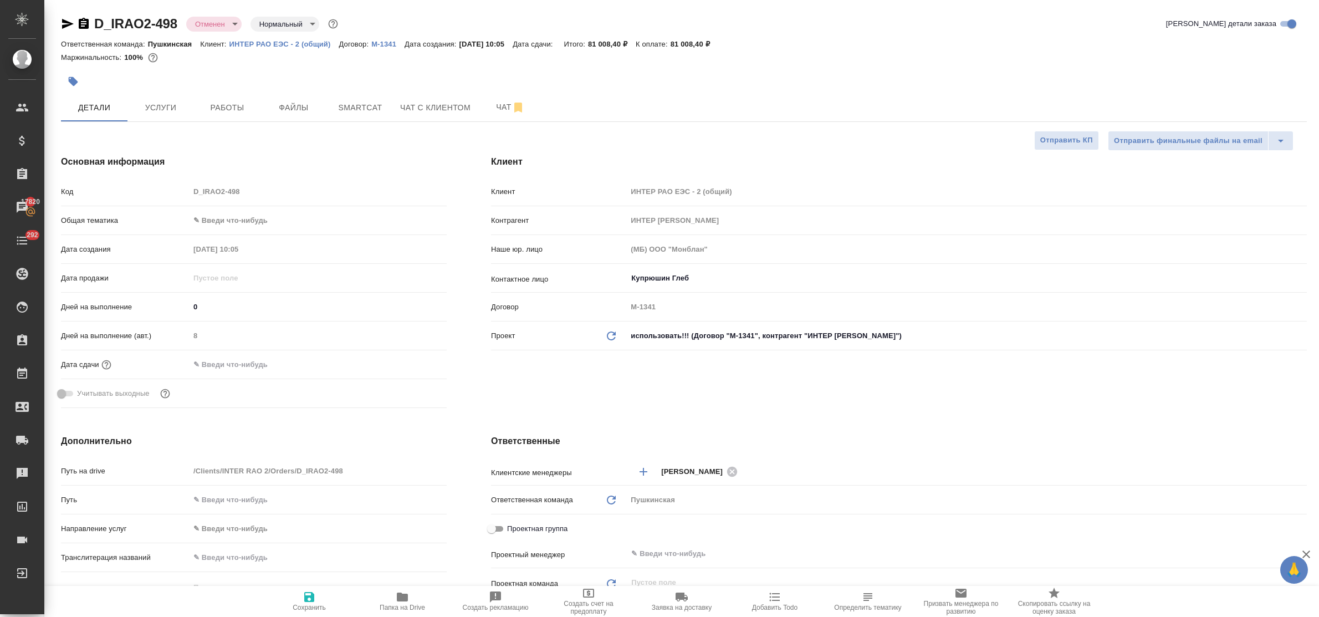
type textarea "x"
